Goal: Obtain resource: Obtain resource

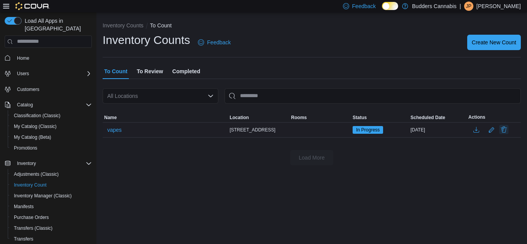
click at [506, 129] on button "Delete" at bounding box center [503, 129] width 9 height 9
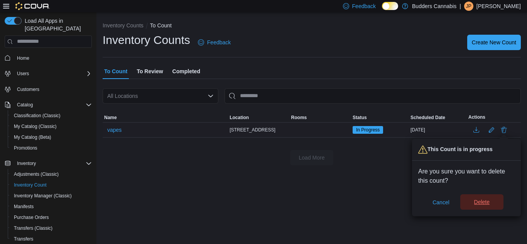
click at [476, 206] on span "Delete" at bounding box center [482, 202] width 34 height 15
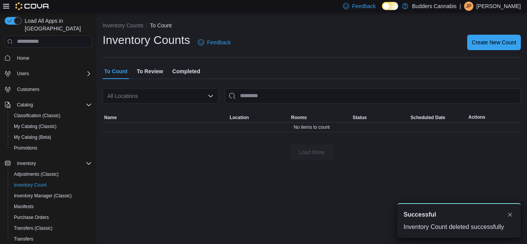
drag, startPoint x: 117, startPoint y: 196, endPoint x: 120, endPoint y: 190, distance: 6.2
click at [117, 194] on div "Inventory Counts To Count Inventory Counts Feedback Create New Count To Count T…" at bounding box center [311, 128] width 431 height 232
drag, startPoint x: 173, startPoint y: 171, endPoint x: 233, endPoint y: 160, distance: 60.8
click at [190, 169] on div "Inventory Counts To Count Inventory Counts Feedback Create New Count To Count T…" at bounding box center [311, 128] width 431 height 232
click at [512, 215] on button "Dismiss toast" at bounding box center [510, 214] width 9 height 9
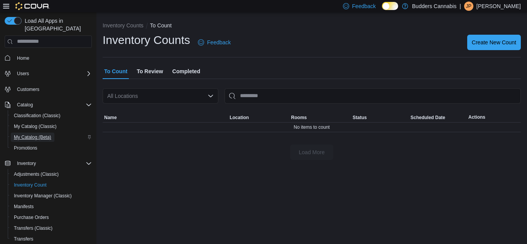
click at [47, 134] on span "My Catalog (Beta)" at bounding box center [32, 137] width 37 height 6
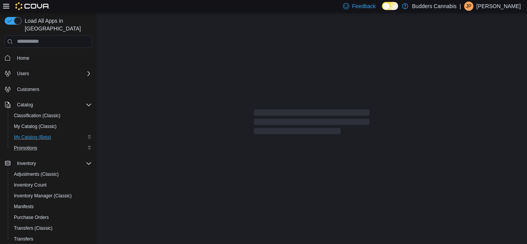
select select "**********"
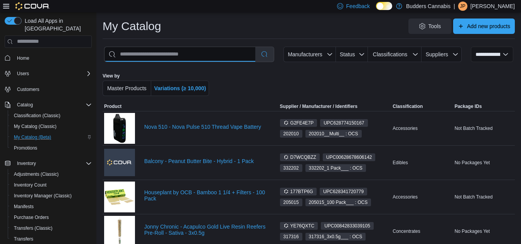
click at [212, 51] on input "search" at bounding box center [180, 54] width 151 height 15
type input "********"
select select "*********"
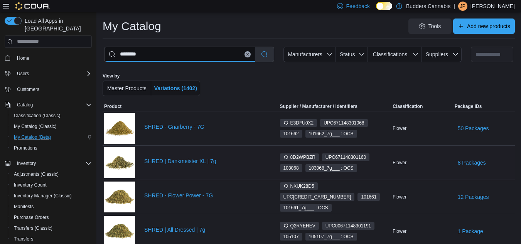
scroll to position [39, 0]
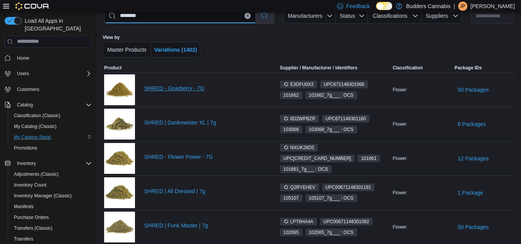
type input "********"
click at [181, 86] on link "SHRED - Gnarberry - 7G" at bounding box center [205, 88] width 122 height 6
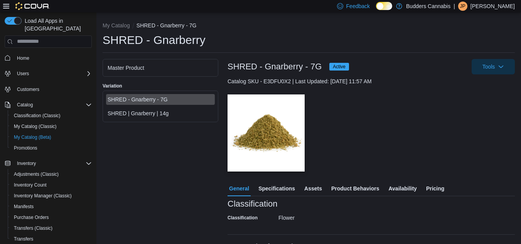
click at [436, 187] on span "Pricing" at bounding box center [435, 188] width 18 height 15
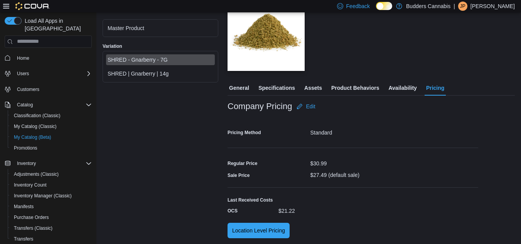
scroll to position [101, 0]
click at [313, 105] on span "Edit" at bounding box center [310, 106] width 9 height 8
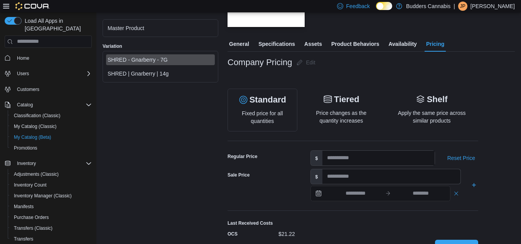
scroll to position [178, 0]
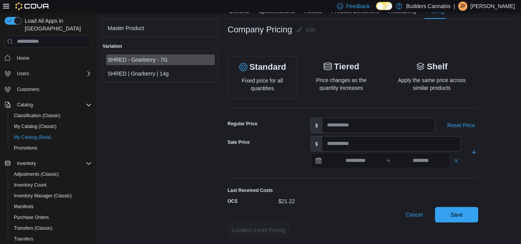
click at [166, 183] on div "Master Product Variation SHRED - Gnarberry - 7G SHRED | Gnarberry | 14g" at bounding box center [161, 60] width 116 height 357
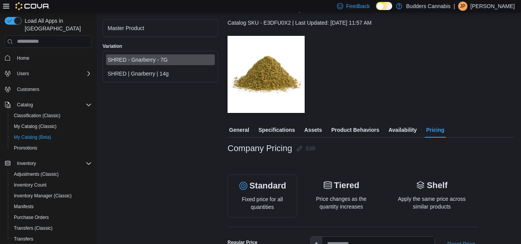
scroll to position [0, 0]
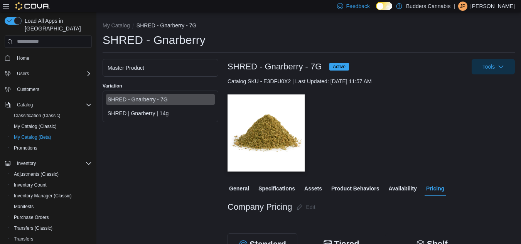
click at [146, 175] on div "Master Product Variation SHRED - Gnarberry - 7G SHRED | Gnarberry | 14g" at bounding box center [161, 237] width 116 height 357
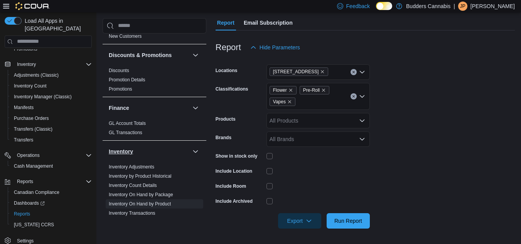
scroll to position [124, 0]
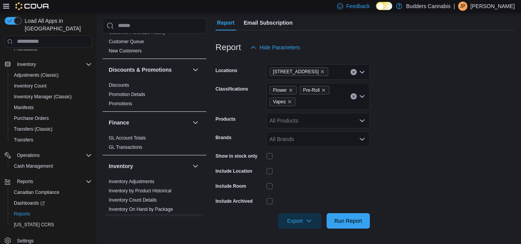
drag, startPoint x: 354, startPoint y: 74, endPoint x: 362, endPoint y: 74, distance: 8.9
click at [354, 74] on button "Clear input" at bounding box center [354, 72] width 6 height 6
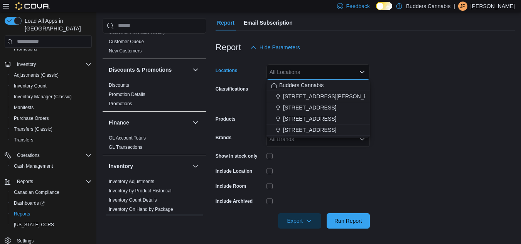
click at [415, 115] on form "Locations All Locations Combo box. Selected. Combo box input. All Locations. Ty…" at bounding box center [366, 142] width 300 height 174
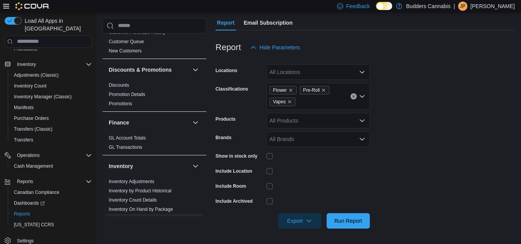
click at [345, 74] on div "All Locations" at bounding box center [318, 71] width 103 height 15
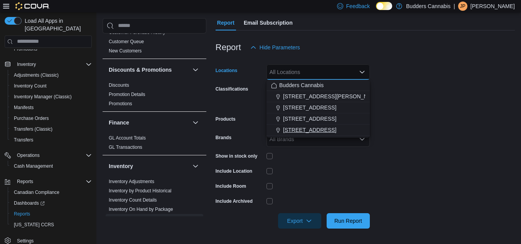
click at [293, 132] on span "372 Queen St E, Unit A4" at bounding box center [309, 130] width 53 height 8
drag, startPoint x: 462, startPoint y: 138, endPoint x: 457, endPoint y: 142, distance: 6.0
click at [462, 137] on form "Locations 372 Queen St E, Unit A4 Combo box. Selected. 372 Queen St E, Unit A4.…" at bounding box center [366, 142] width 300 height 174
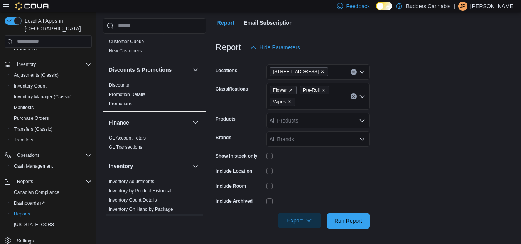
click at [304, 222] on span "Export" at bounding box center [300, 220] width 34 height 15
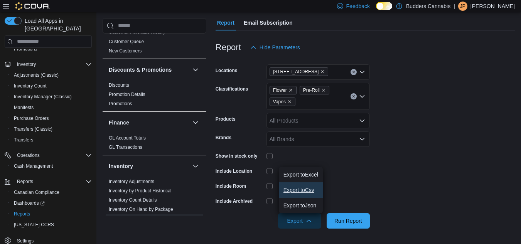
click at [313, 186] on button "Export to Csv" at bounding box center [301, 190] width 44 height 15
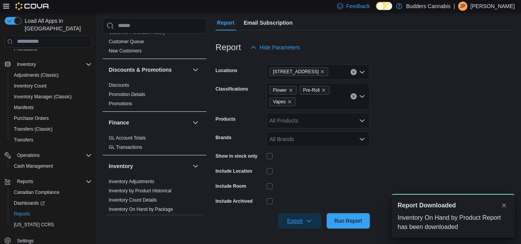
scroll to position [0, 0]
click at [462, 115] on form "Locations 372 Queen St E, Unit A4 Classifications Flower Pre-Roll Vapes Product…" at bounding box center [366, 142] width 300 height 174
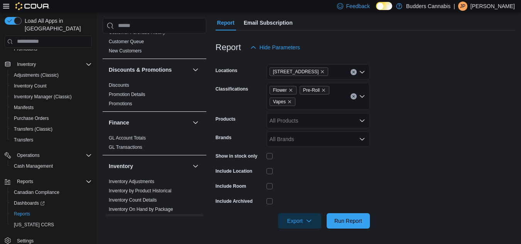
click at [354, 96] on icon "Clear input" at bounding box center [353, 96] width 3 height 3
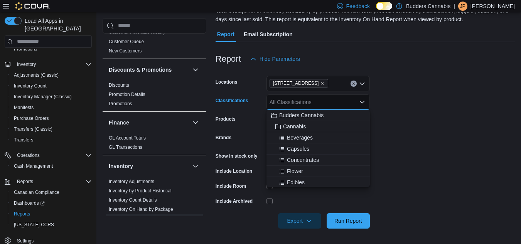
scroll to position [64, 0]
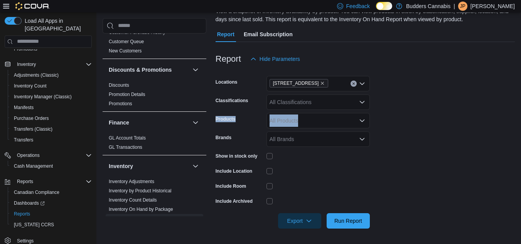
click at [393, 111] on form "Locations 372 Queen St E, Unit A4 Classifications All Classifications Products …" at bounding box center [366, 148] width 300 height 162
click at [306, 226] on span "Export" at bounding box center [300, 220] width 34 height 15
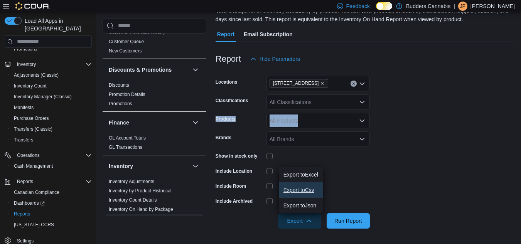
click at [321, 187] on button "Export to Csv" at bounding box center [301, 190] width 44 height 15
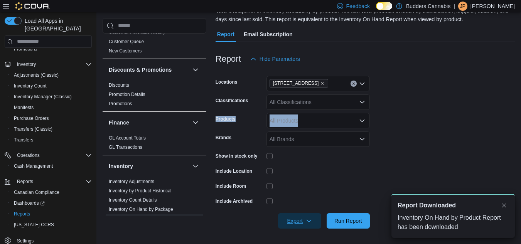
scroll to position [0, 0]
